Goal: Task Accomplishment & Management: Manage account settings

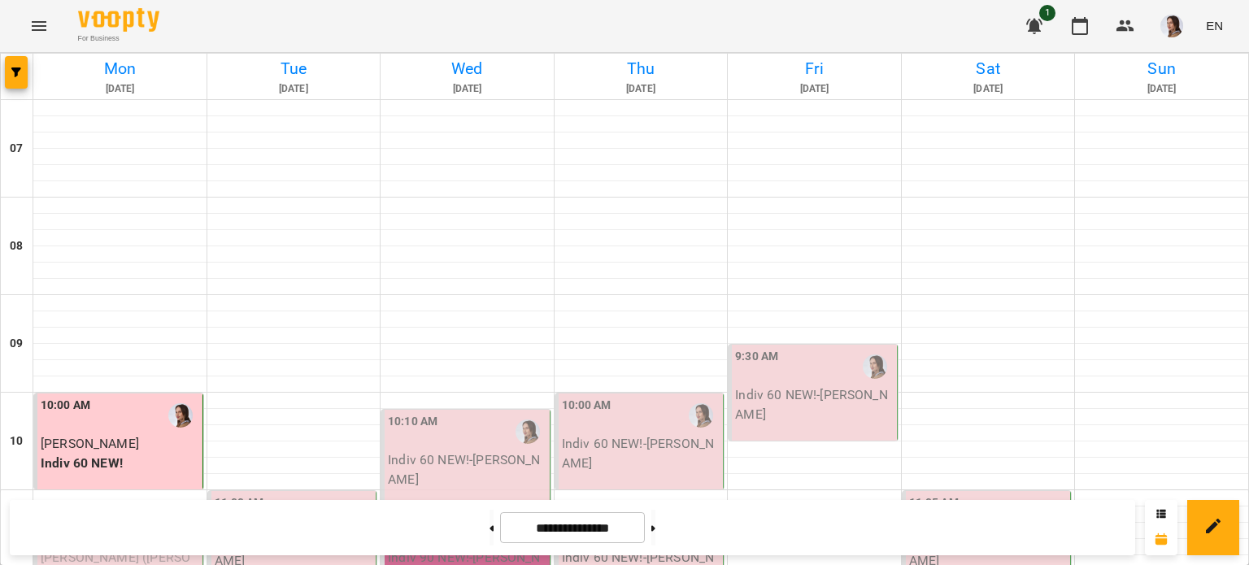
scroll to position [407, 0]
click at [127, 550] on span "[PERSON_NAME] ([PERSON_NAME]) [PERSON_NAME]" at bounding box center [116, 577] width 150 height 54
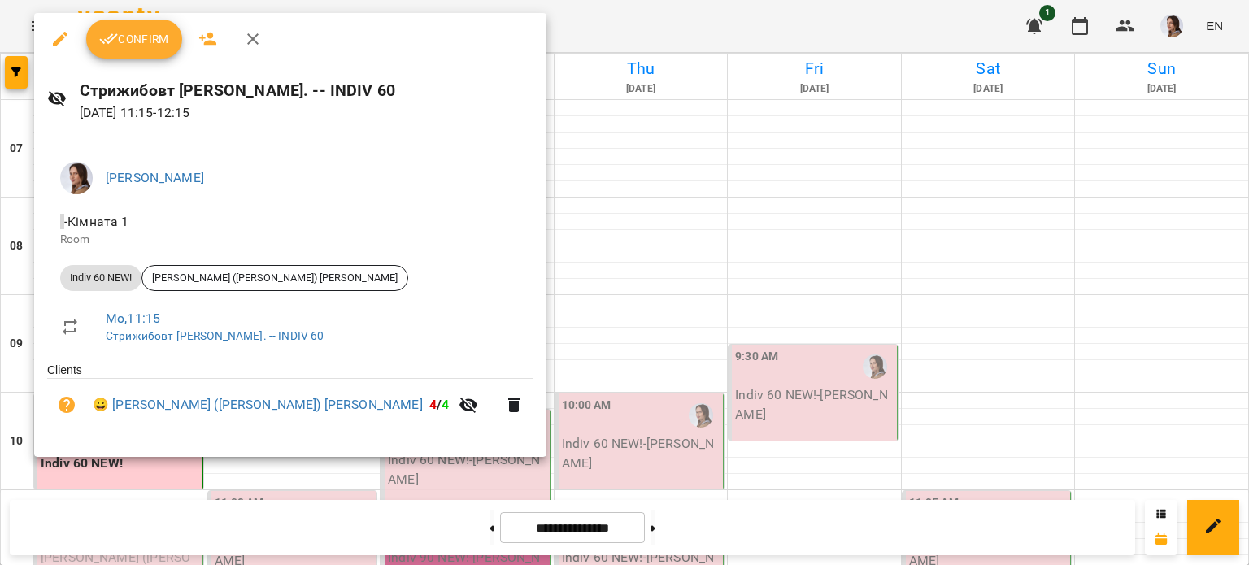
drag, startPoint x: 139, startPoint y: 17, endPoint x: 139, endPoint y: 27, distance: 9.8
click at [139, 21] on div "Confirm" at bounding box center [290, 39] width 512 height 52
click at [139, 28] on button "Confirm" at bounding box center [134, 39] width 96 height 39
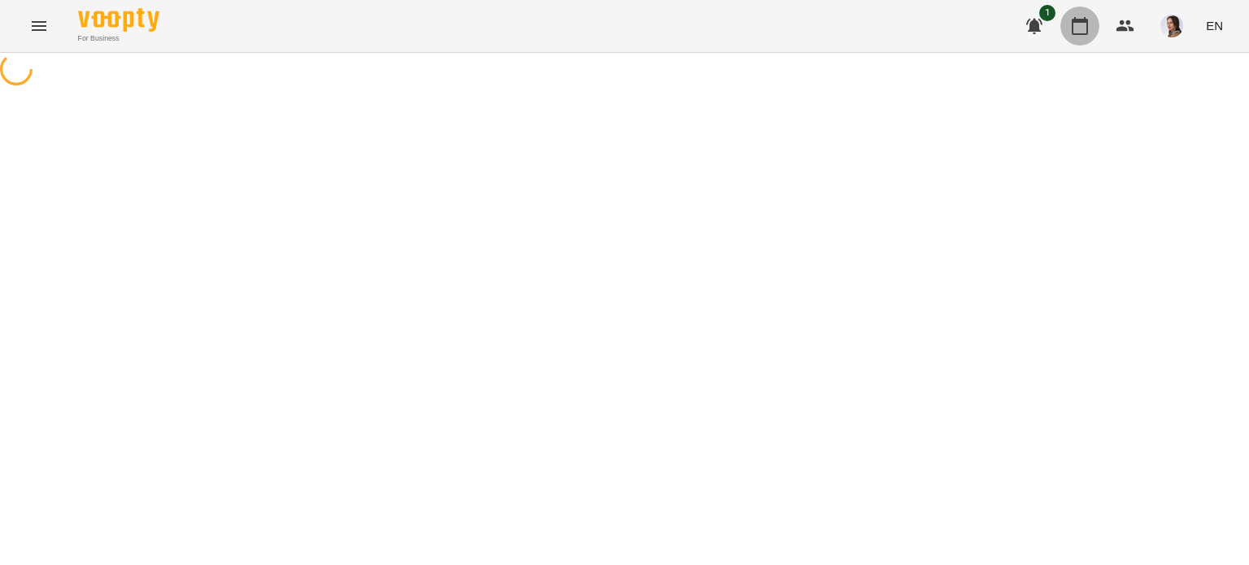
click at [1083, 19] on icon "button" at bounding box center [1080, 26] width 16 height 18
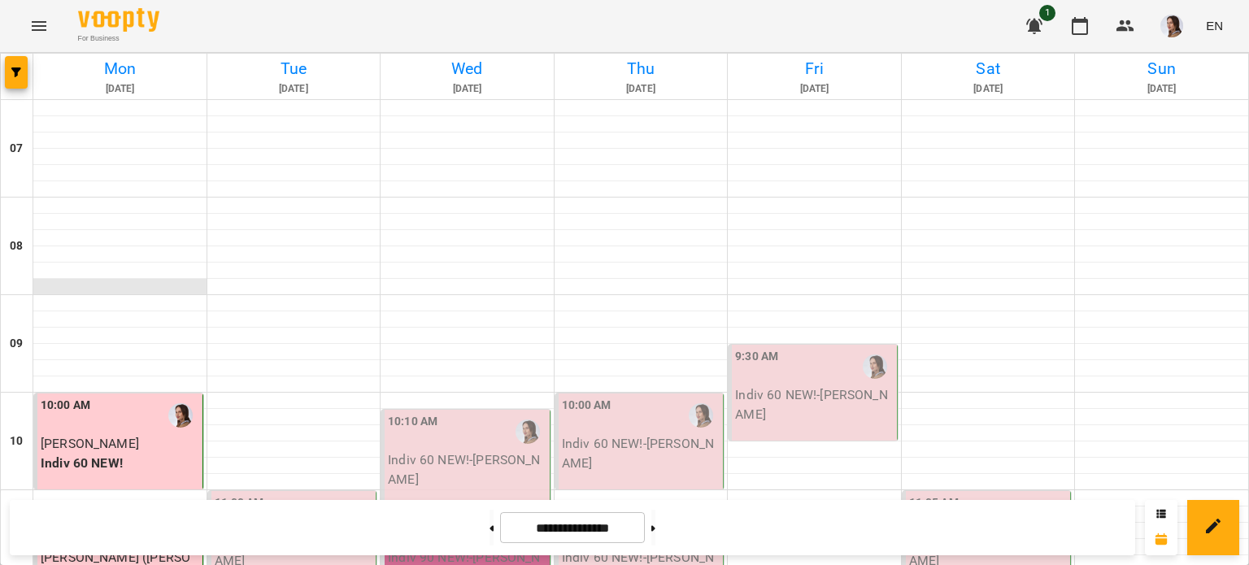
scroll to position [325, 0]
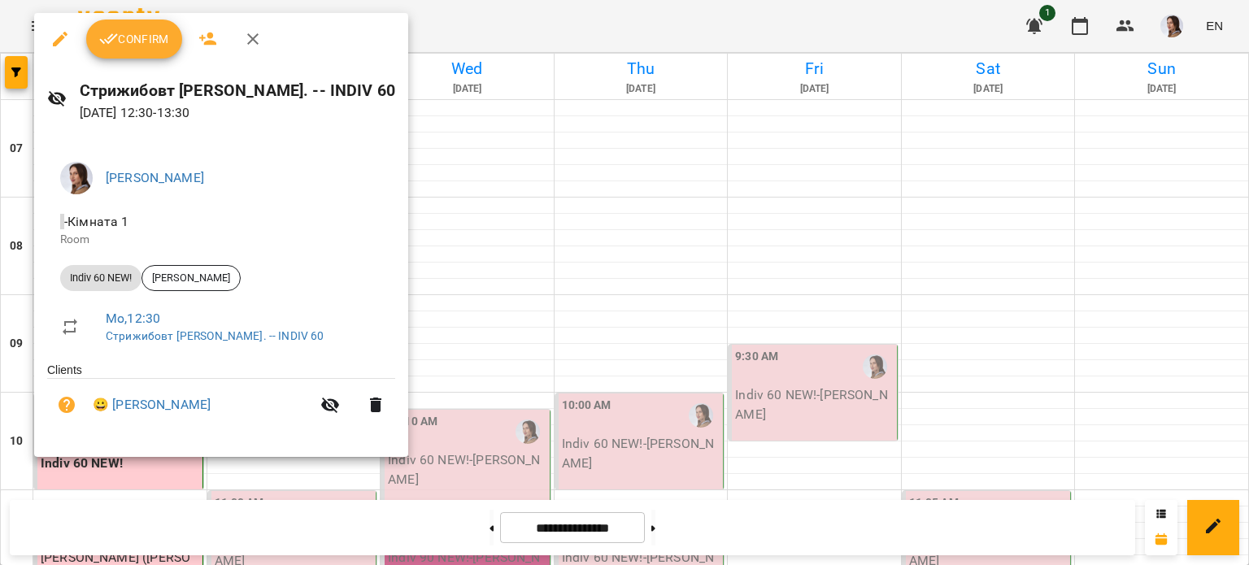
click at [154, 41] on span "Confirm" at bounding box center [134, 39] width 70 height 20
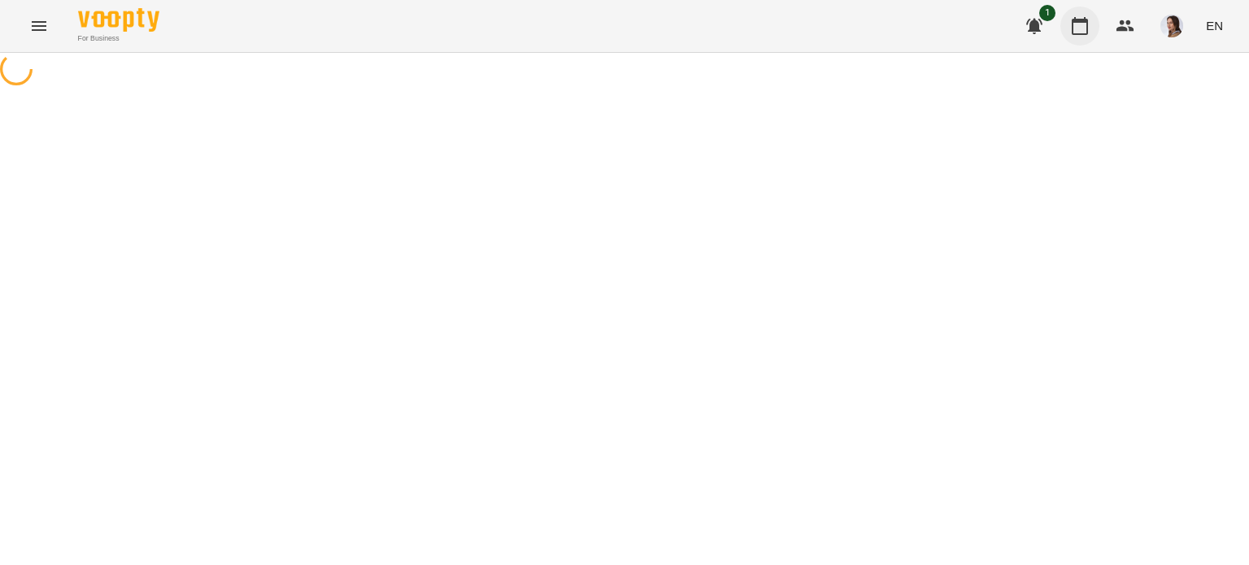
click at [1080, 24] on icon "button" at bounding box center [1080, 26] width 20 height 20
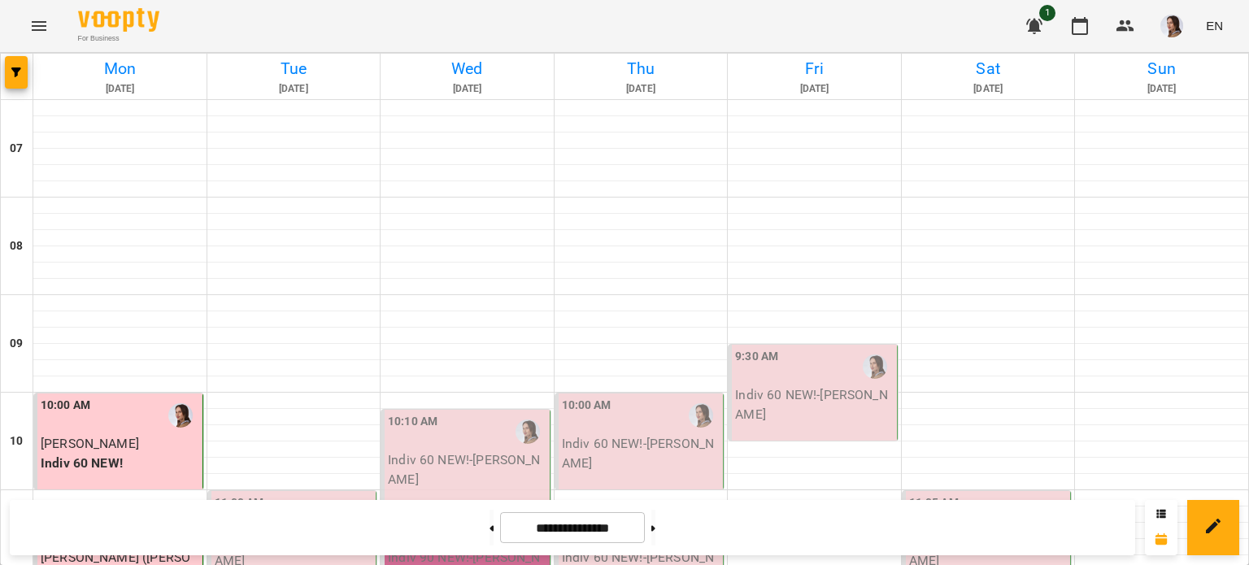
scroll to position [569, 0]
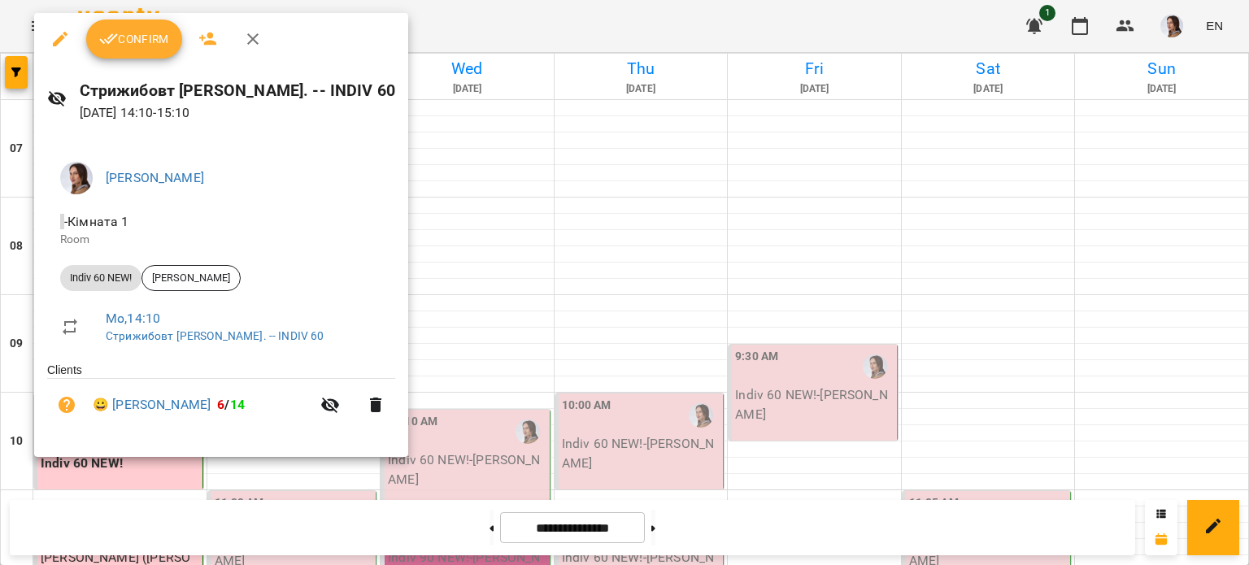
click at [152, 33] on span "Confirm" at bounding box center [134, 39] width 70 height 20
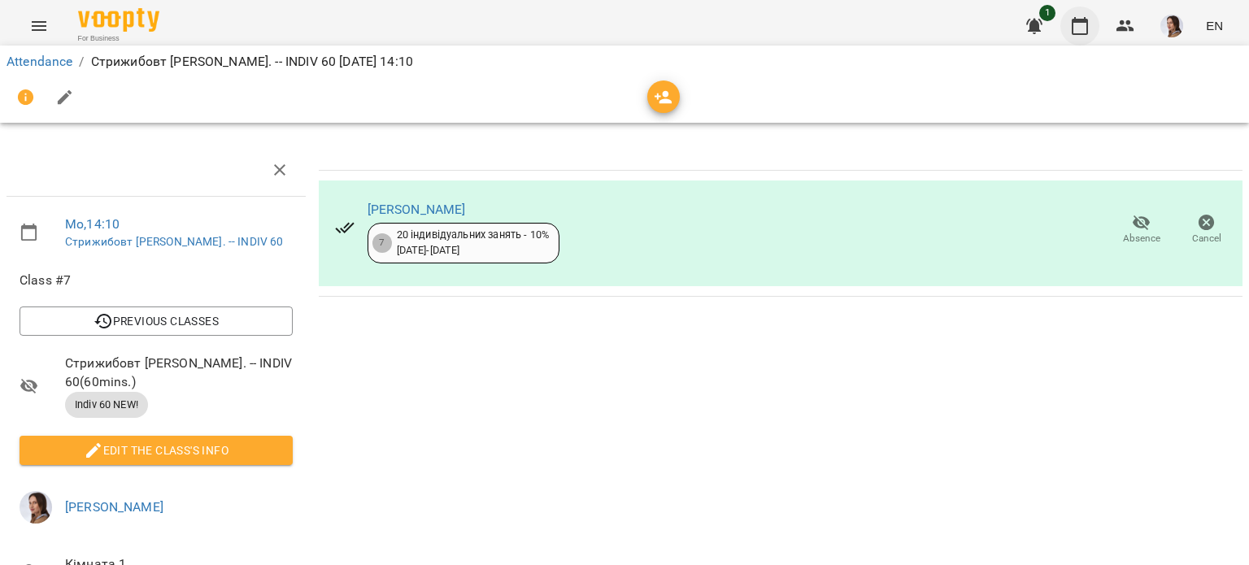
click at [1070, 16] on button "button" at bounding box center [1079, 26] width 39 height 39
